Goal: Information Seeking & Learning: Check status

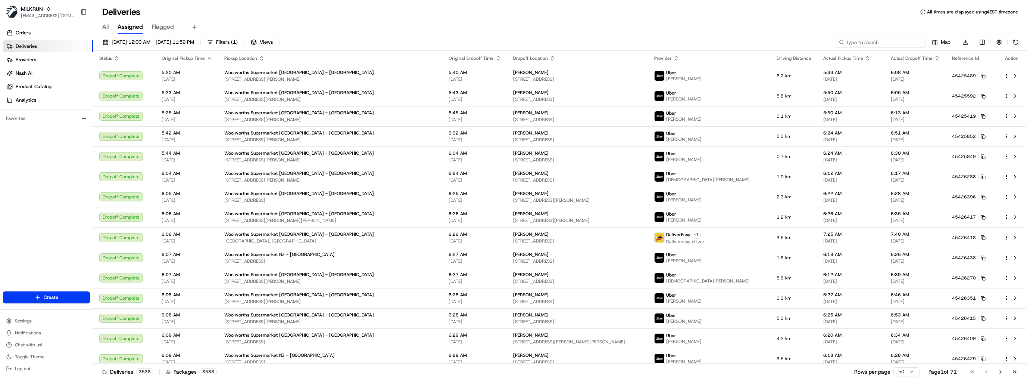
click at [877, 43] on input at bounding box center [881, 42] width 90 height 10
type input "don arachchi"
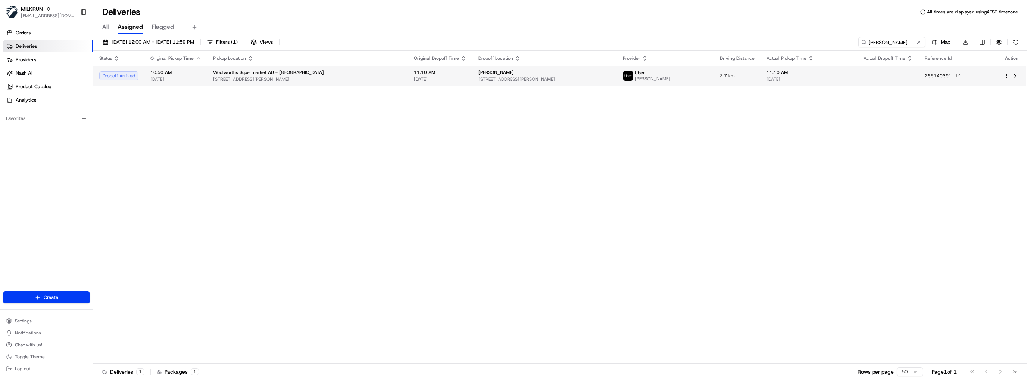
click at [661, 81] on span "[PERSON_NAME]" at bounding box center [652, 79] width 35 height 6
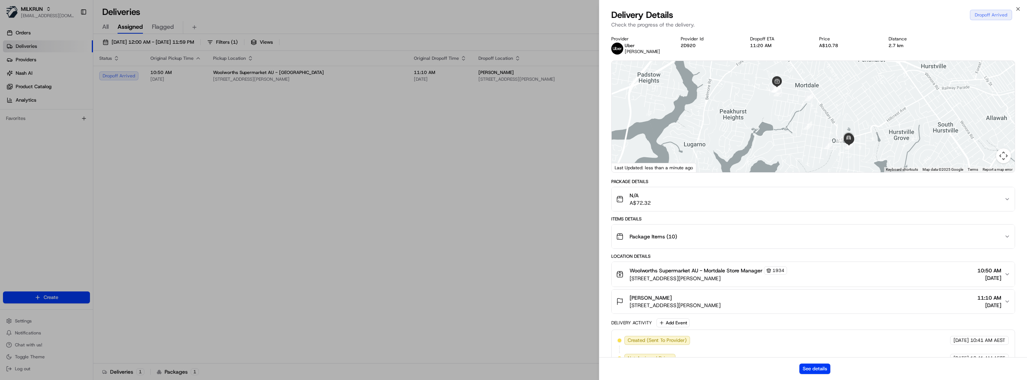
click at [830, 367] on div "See details" at bounding box center [813, 368] width 428 height 23
click at [821, 368] on button "See details" at bounding box center [814, 368] width 31 height 10
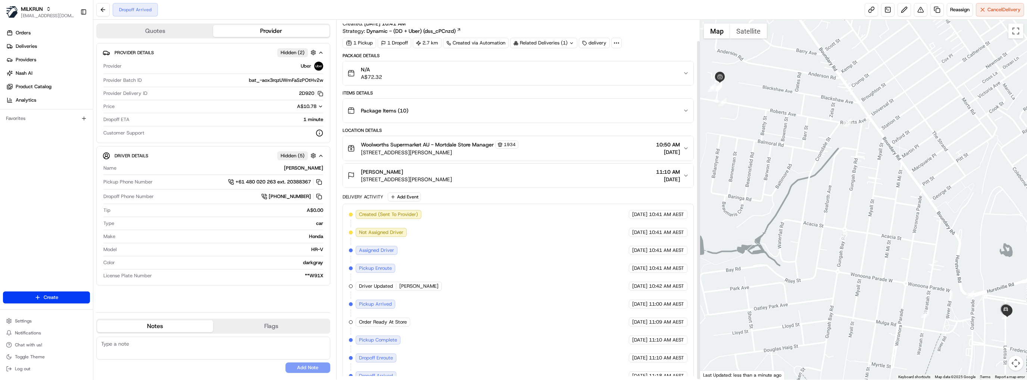
scroll to position [22, 0]
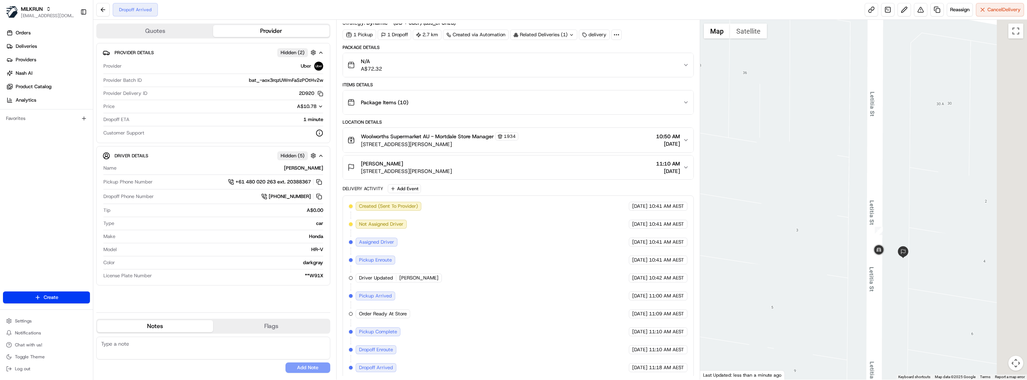
drag, startPoint x: 984, startPoint y: 305, endPoint x: 839, endPoint y: 298, distance: 145.0
click at [843, 300] on div at bounding box center [863, 199] width 327 height 359
